Goal: Find specific page/section: Find specific page/section

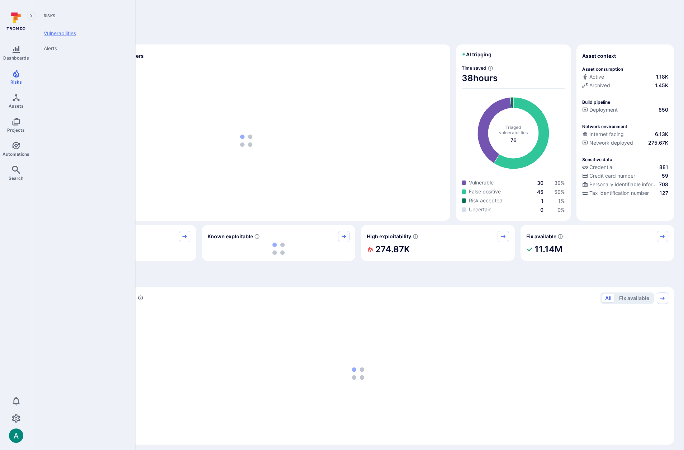
click at [66, 32] on link "Vulnerabilities" at bounding box center [82, 33] width 89 height 15
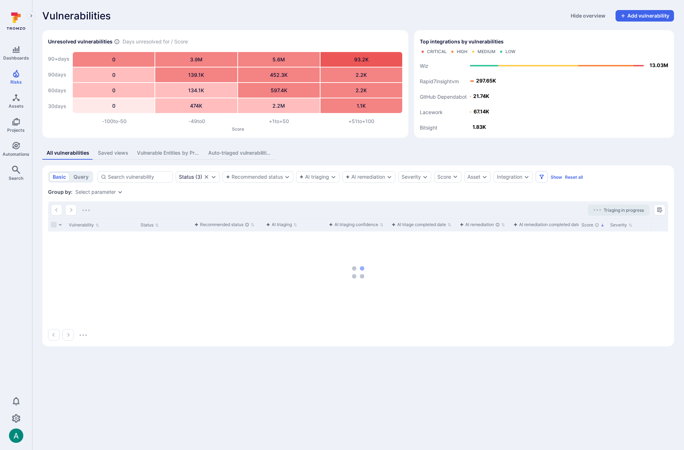
click at [326, 142] on div "Vulnerabilities Hide overview Add vulnerability Unresolved vulnerabilities Days…" at bounding box center [358, 178] width 652 height 356
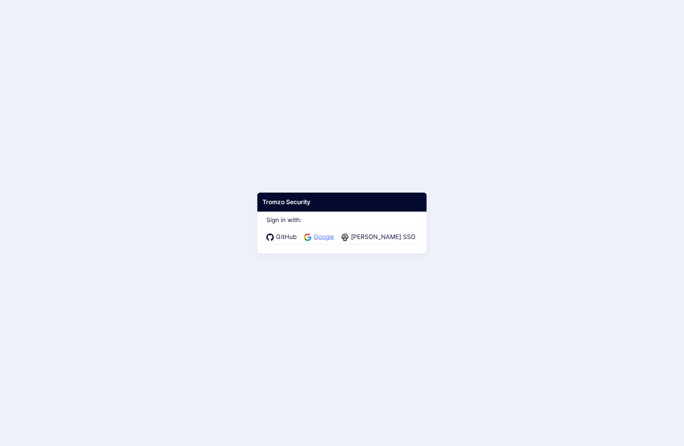
click at [324, 236] on span "Google" at bounding box center [324, 236] width 25 height 9
